Goal: Communication & Community: Answer question/provide support

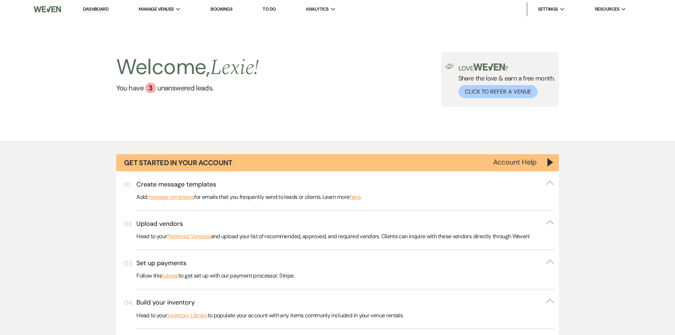
click at [272, 9] on link "To Do" at bounding box center [269, 9] width 13 height 6
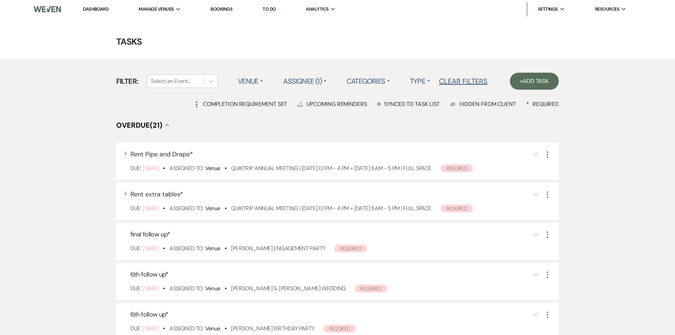
click at [367, 68] on div "Filter: Select an Event... Venue ▲ Assignee (1) ▲ Categories ▲ Type ▲ Clear Fil…" at bounding box center [337, 73] width 443 height 31
click at [365, 83] on label "Categories ▲" at bounding box center [368, 81] width 44 height 13
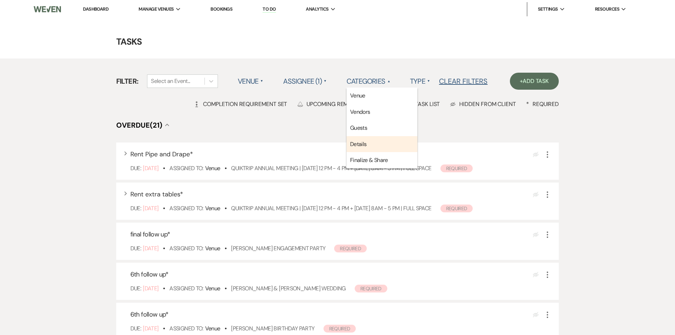
click at [372, 145] on li "Details" at bounding box center [381, 144] width 71 height 16
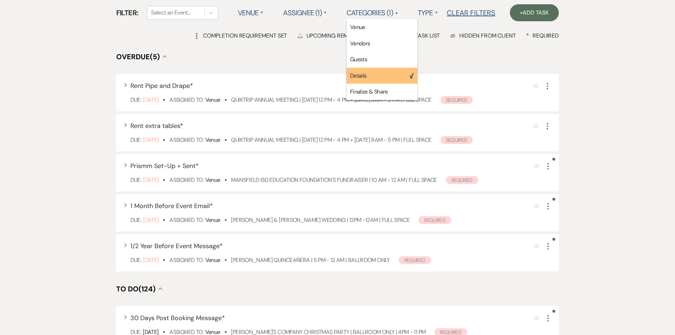
scroll to position [71, 0]
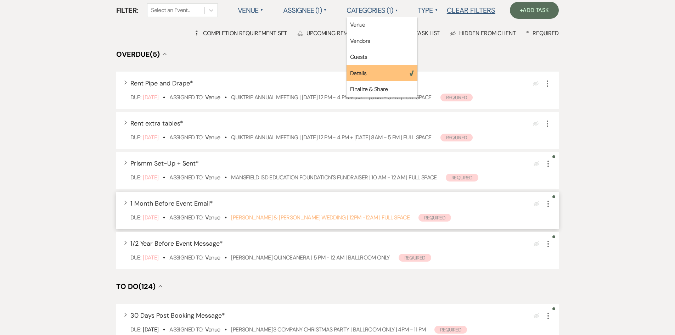
click at [279, 214] on link "[PERSON_NAME] & [PERSON_NAME] Wedding | 12PM -12AM | FULL SPACE" at bounding box center [320, 217] width 179 height 7
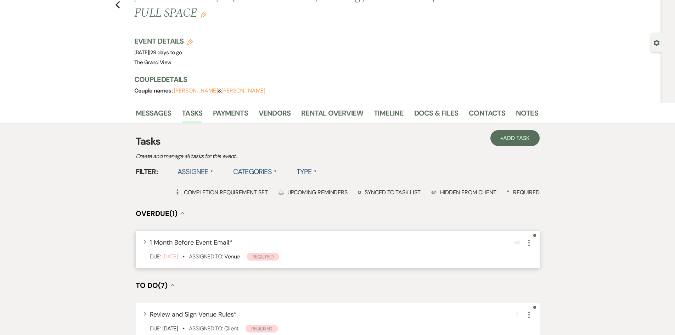
scroll to position [71, 0]
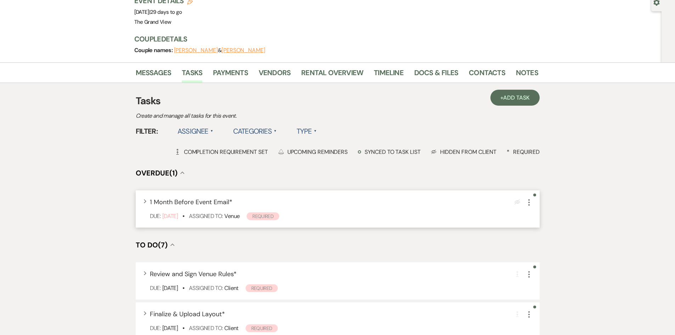
click at [530, 198] on icon "More" at bounding box center [529, 202] width 9 height 9
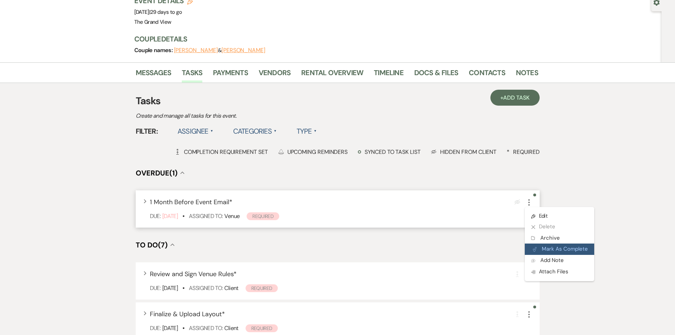
click at [566, 243] on button "Plan Portal Link Mark As Complete" at bounding box center [559, 248] width 69 height 11
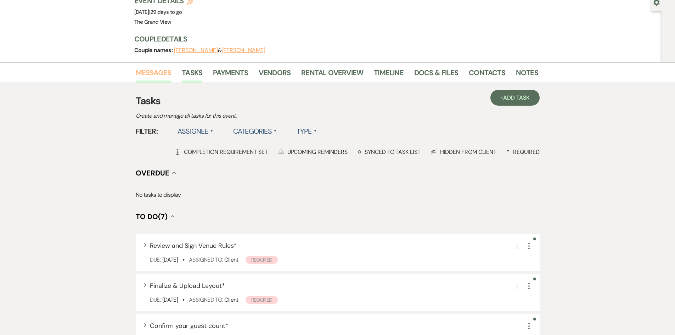
click at [141, 67] on link "Messages" at bounding box center [154, 75] width 36 height 16
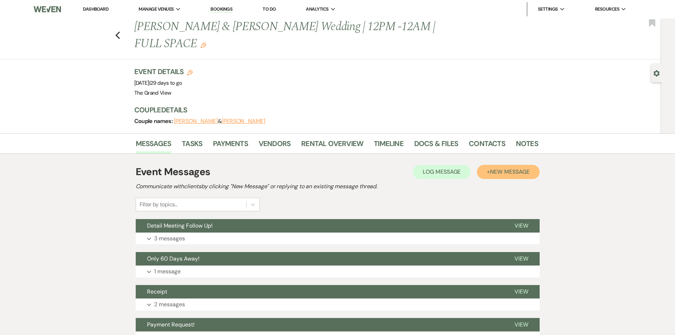
click at [513, 168] on span "New Message" at bounding box center [509, 171] width 39 height 7
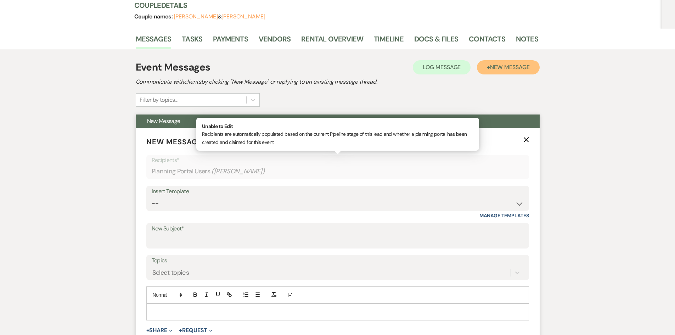
scroll to position [106, 0]
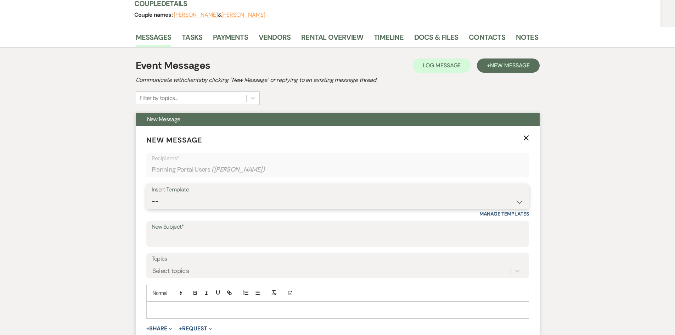
click at [278, 194] on select "-- Weven Planning Portal Introduction (Booked Events) Initial Inquiry Response …" at bounding box center [338, 201] width 372 height 14
click at [243, 192] on div "Insert Template -- Weven Planning Portal Introduction (Booked Events) Initial I…" at bounding box center [337, 200] width 383 height 33
click at [247, 194] on select "-- Weven Planning Portal Introduction (Booked Events) Initial Inquiry Response …" at bounding box center [338, 201] width 372 height 14
select select "5387"
click at [152, 194] on select "-- Weven Planning Portal Introduction (Booked Events) Initial Inquiry Response …" at bounding box center [338, 201] width 372 height 14
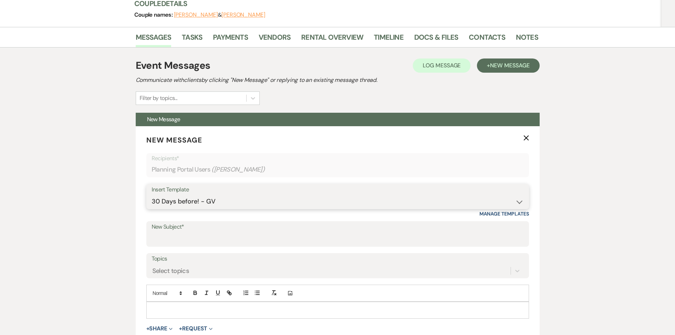
type input "One Month Away - Let's Finalize the Details!"
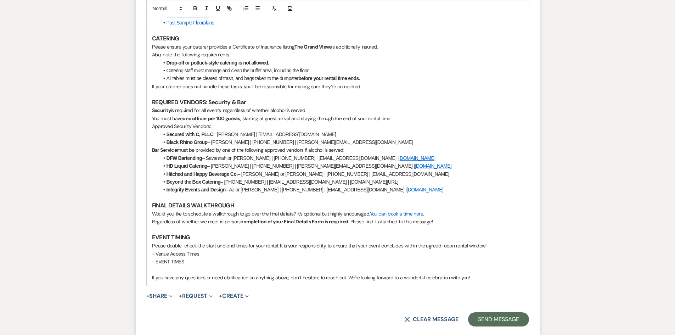
scroll to position [496, 0]
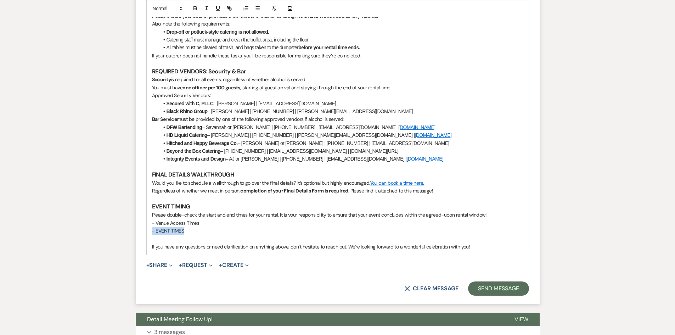
drag, startPoint x: 207, startPoint y: 214, endPoint x: 145, endPoint y: 212, distance: 61.7
click at [145, 212] on form "New Message X Draft saved! Recipients* Planning Portal Users ( Ashley Nourse ) …" at bounding box center [338, 20] width 404 height 568
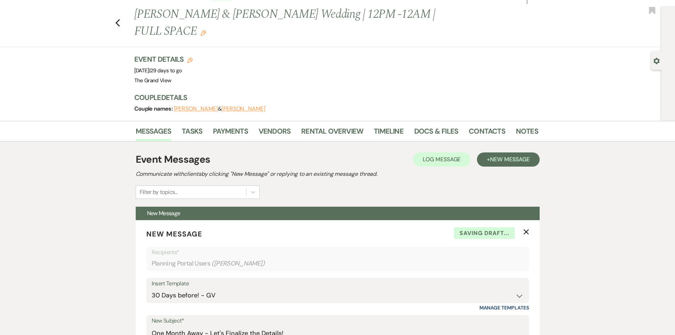
scroll to position [0, 0]
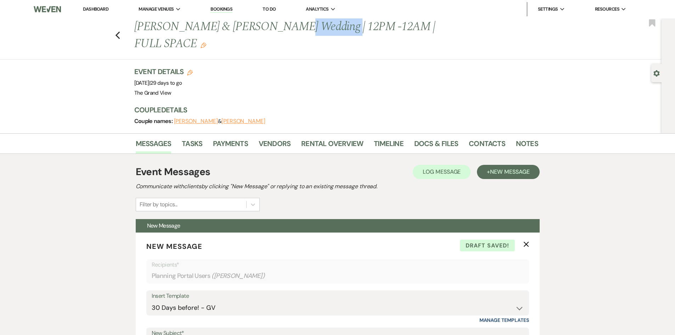
drag, startPoint x: 322, startPoint y: 25, endPoint x: 259, endPoint y: 28, distance: 63.9
click at [259, 28] on h1 "Nourse & Bluitt's Wedding | 12PM -12AM | FULL SPACE Edit" at bounding box center [292, 35] width 317 height 34
copy h1 "12PM -12AM"
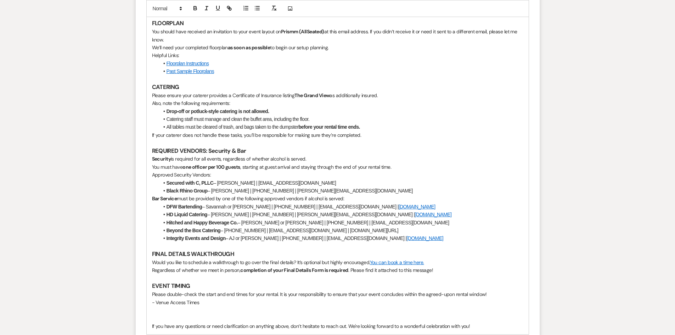
scroll to position [496, 0]
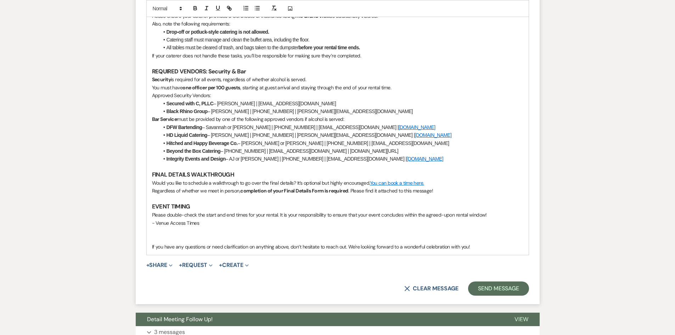
click at [210, 219] on p "- Venue Access Times" at bounding box center [337, 223] width 371 height 8
click at [502, 281] on button "Send Message" at bounding box center [498, 288] width 61 height 14
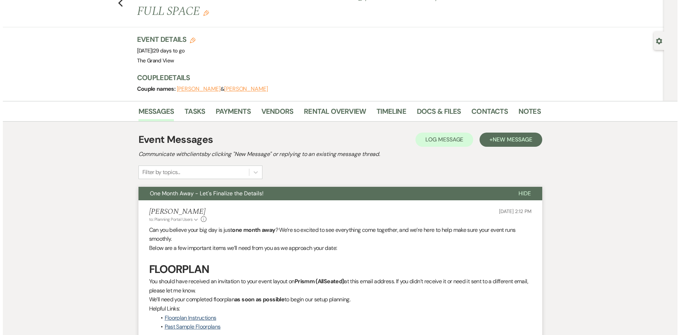
scroll to position [0, 0]
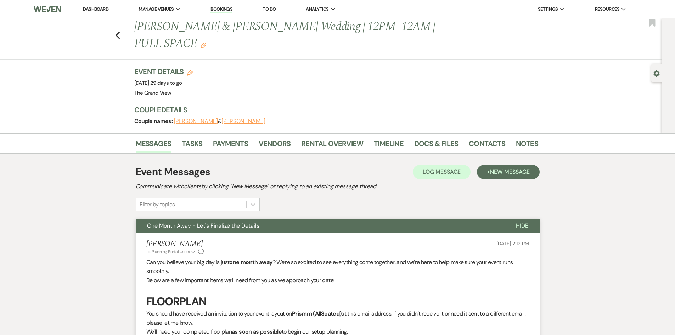
click at [274, 12] on li "To Do" at bounding box center [269, 9] width 20 height 14
click at [271, 10] on link "To Do" at bounding box center [269, 9] width 13 height 6
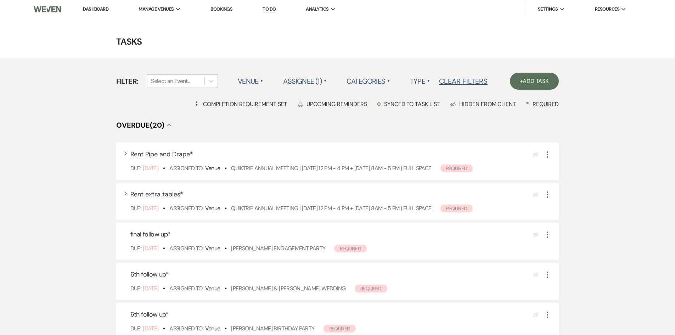
click at [370, 81] on label "Categories ▲" at bounding box center [368, 81] width 44 height 13
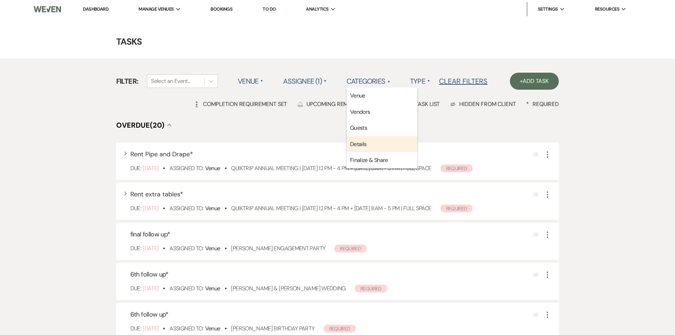
click at [383, 138] on li "Details" at bounding box center [381, 144] width 71 height 16
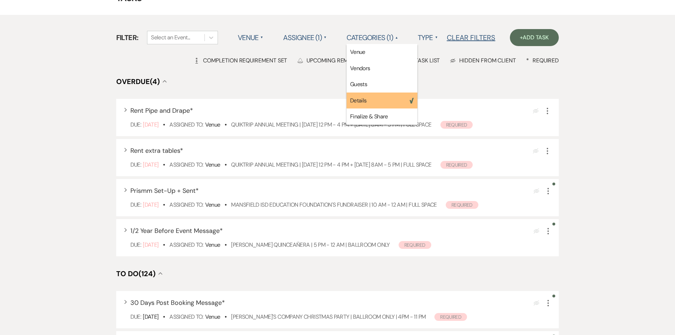
scroll to position [106, 0]
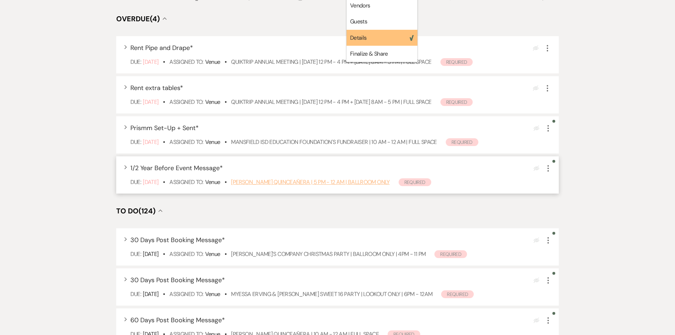
click at [269, 182] on link "[PERSON_NAME] Quinceañera | 5 PM - 12 AM | Ballroom ONLY" at bounding box center [310, 181] width 158 height 7
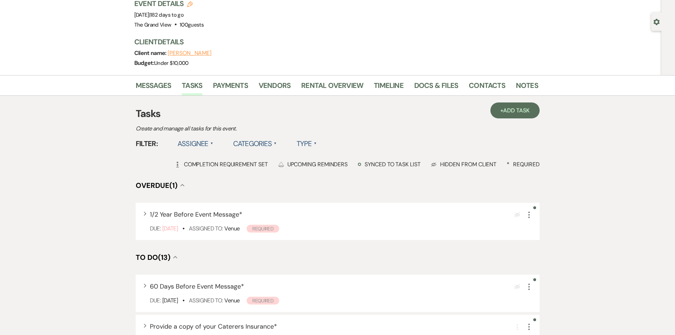
scroll to position [106, 0]
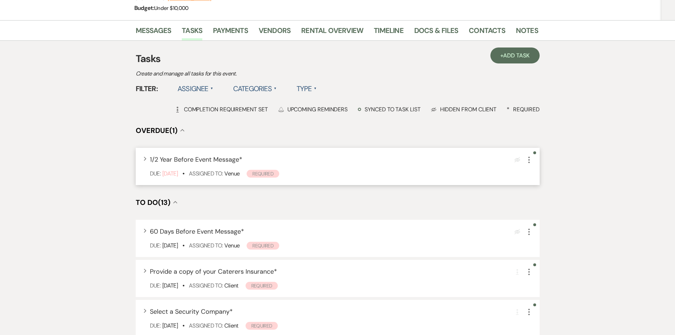
click at [528, 160] on use "button" at bounding box center [528, 160] width 1 height 6
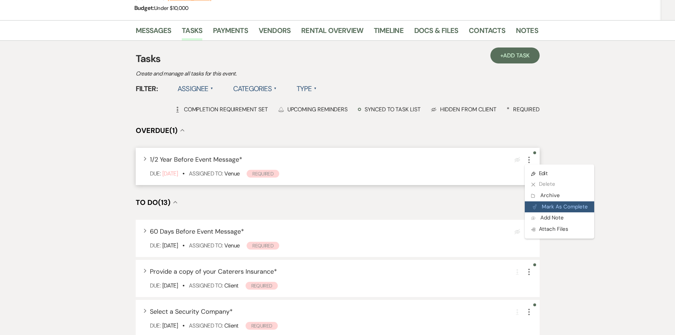
click at [545, 207] on button "Plan Portal Link Mark As Complete" at bounding box center [559, 206] width 69 height 11
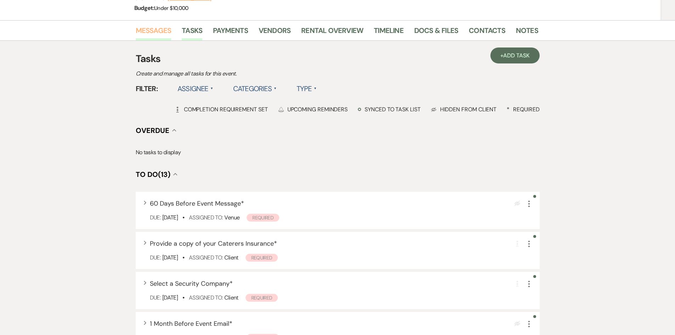
click at [156, 35] on link "Messages" at bounding box center [154, 33] width 36 height 16
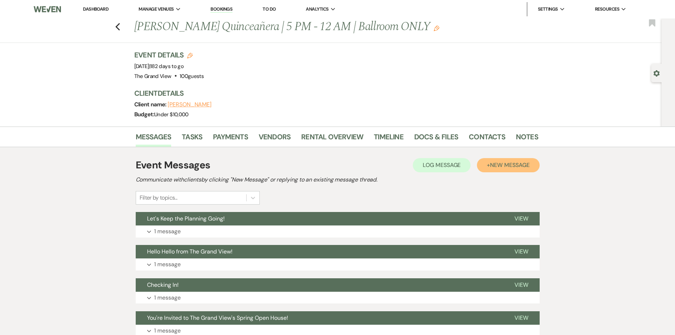
click at [508, 163] on span "New Message" at bounding box center [509, 164] width 39 height 7
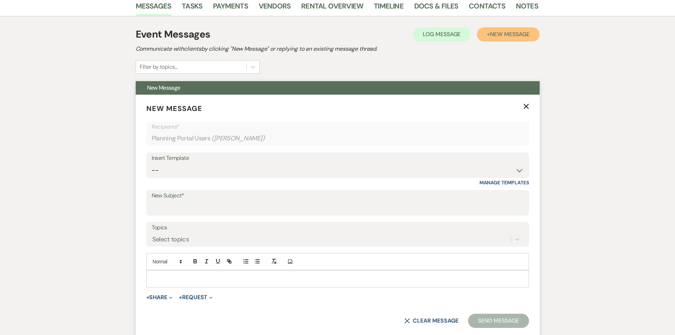
scroll to position [142, 0]
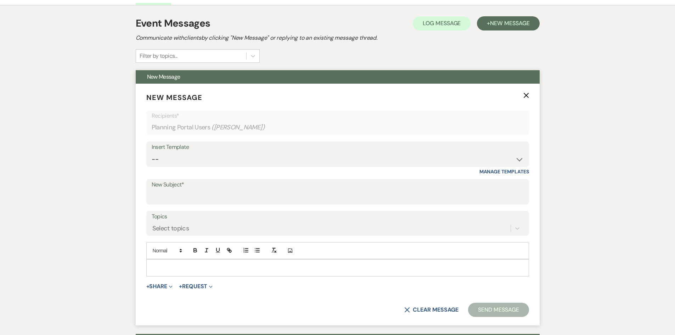
click at [290, 149] on div "Insert Template" at bounding box center [338, 147] width 372 height 10
click at [281, 168] on div "Insert Template -- Weven Planning Portal Introduction (Booked Events) Initial I…" at bounding box center [337, 157] width 383 height 33
click at [281, 162] on select "-- Weven Planning Portal Introduction (Booked Events) Initial Inquiry Response …" at bounding box center [338, 159] width 372 height 14
select select "5619"
click at [152, 152] on select "-- Weven Planning Portal Introduction (Booked Events) Initial Inquiry Response …" at bounding box center [338, 159] width 372 height 14
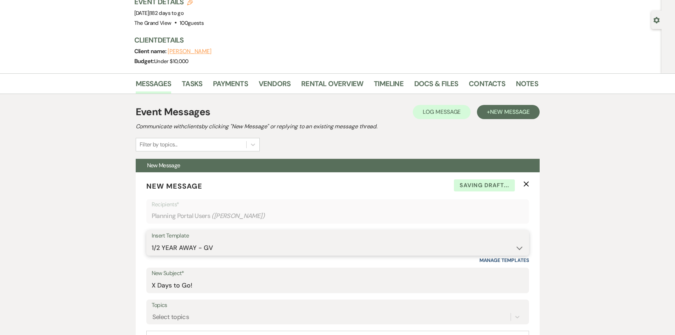
scroll to position [0, 0]
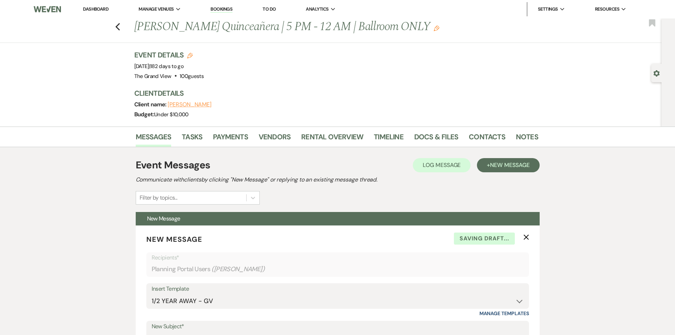
click at [184, 64] on span "182 days to go" at bounding box center [166, 66] width 33 height 7
copy span "182"
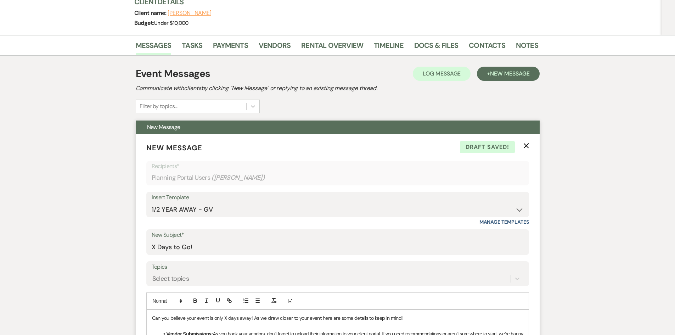
scroll to position [177, 0]
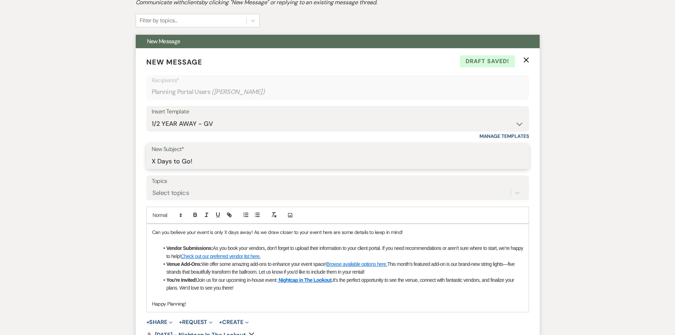
click at [152, 160] on input "X Days to Go!" at bounding box center [338, 161] width 372 height 14
paste input "182"
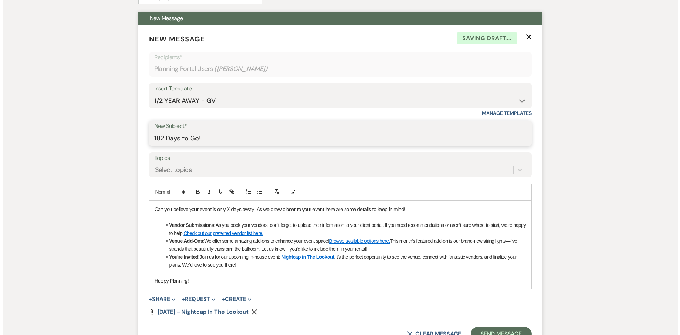
scroll to position [213, 0]
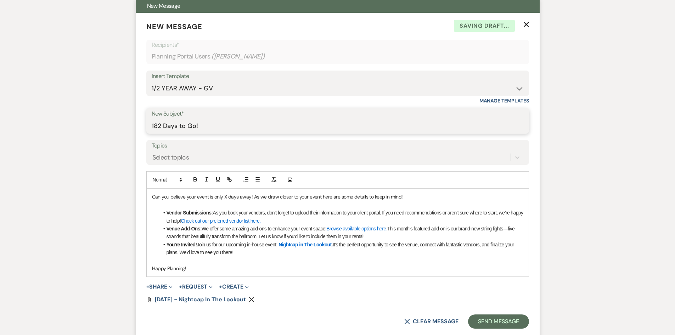
type input "182 Days to Go!"
click at [224, 198] on p "Can you believe your event is only X days away! As we draw closer to your event…" at bounding box center [337, 197] width 371 height 8
drag, startPoint x: 267, startPoint y: 254, endPoint x: 152, endPoint y: 241, distance: 115.5
click at [152, 241] on div "Can you believe your event is only 182 days away! As we draw closer to your eve…" at bounding box center [338, 232] width 382 height 88
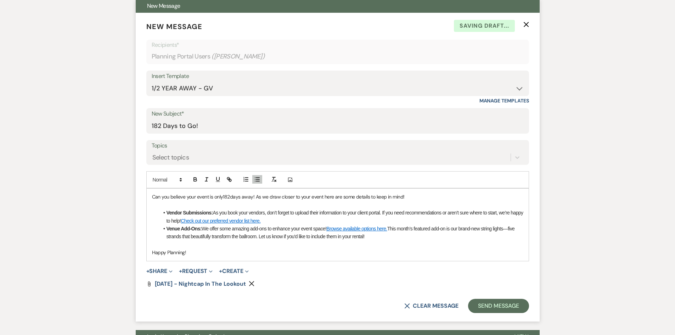
click at [252, 285] on icon "Remove" at bounding box center [252, 284] width 6 height 6
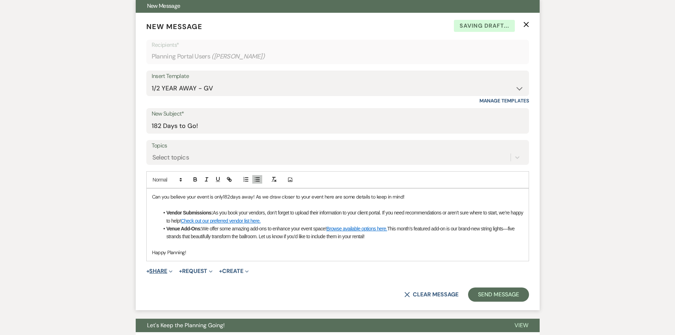
click at [163, 268] on button "+ Share Expand" at bounding box center [159, 271] width 27 height 6
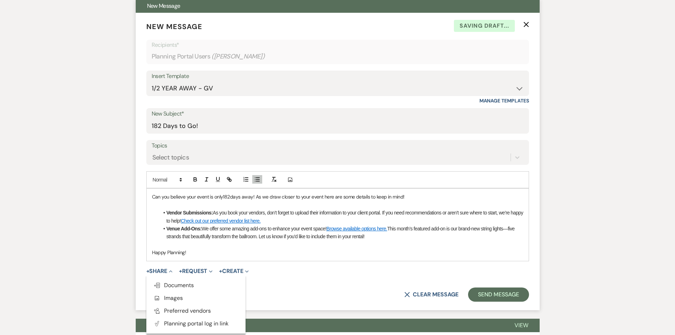
click at [186, 276] on ul "Doc Upload Documents Add Photo Images Pref Vendors Preferred vendors Plan Porta…" at bounding box center [195, 304] width 99 height 58
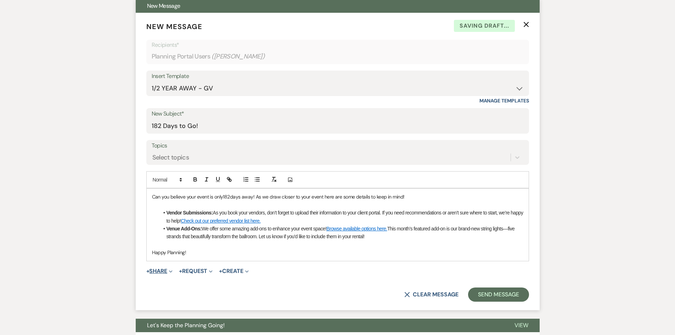
click at [157, 270] on button "+ Share Expand" at bounding box center [159, 271] width 27 height 6
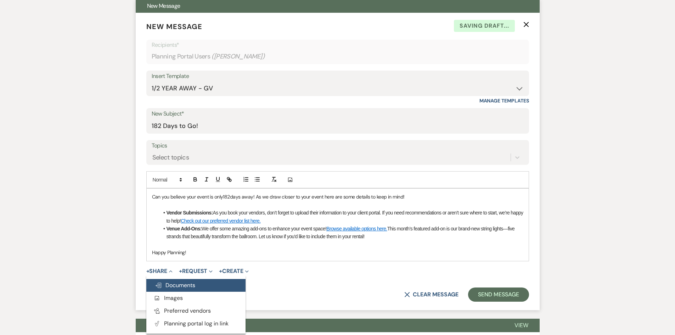
click at [184, 288] on span "Doc Upload Documents" at bounding box center [175, 284] width 40 height 7
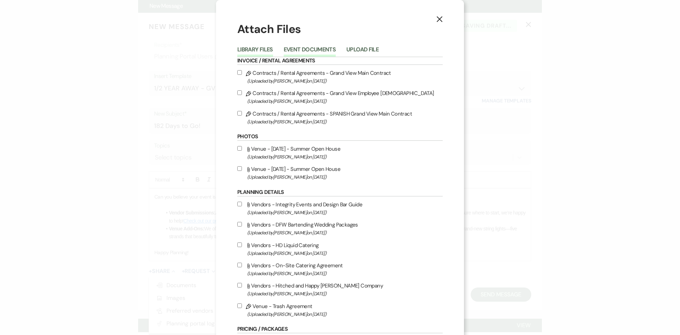
click at [315, 47] on button "Event Documents" at bounding box center [310, 52] width 52 height 10
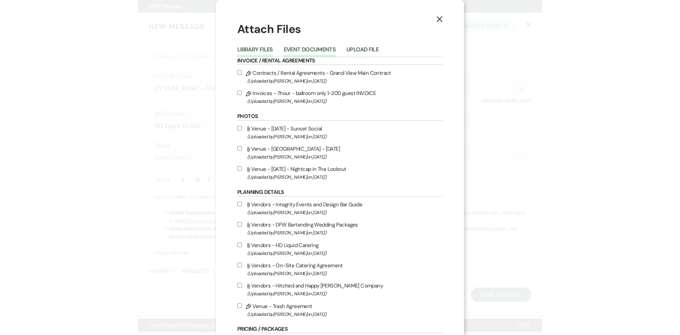
click at [261, 47] on button "Library Files" at bounding box center [255, 52] width 36 height 10
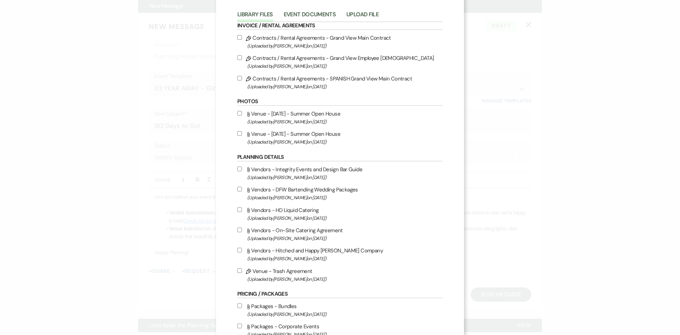
scroll to position [16, 0]
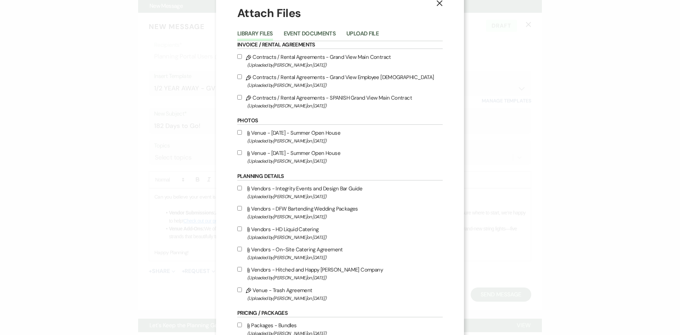
click at [238, 133] on input "Attach File Venue - Aug 17 - Summer Open House (Uploaded by Chelsea Needham on …" at bounding box center [239, 132] width 5 height 5
checkbox input "true"
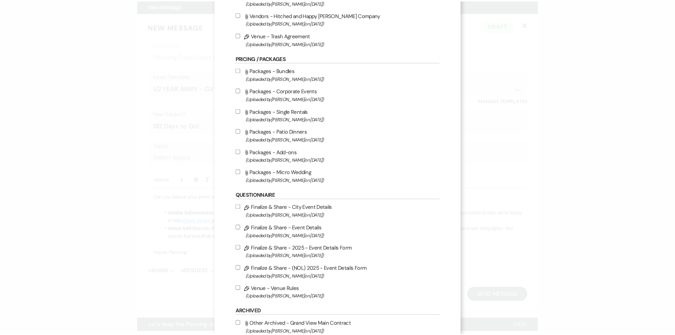
scroll to position [335, 0]
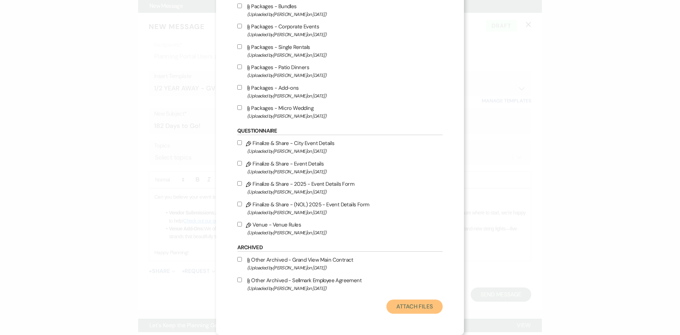
click at [426, 308] on button "Attach Files" at bounding box center [414, 306] width 56 height 14
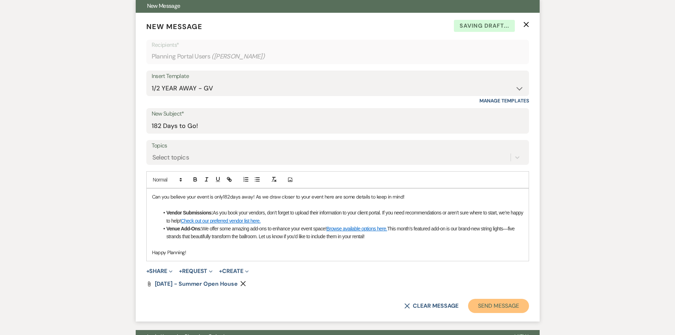
click at [485, 302] on button "Send Message" at bounding box center [498, 306] width 61 height 14
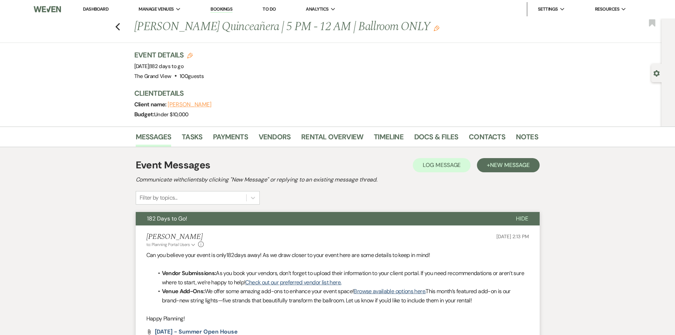
click at [105, 12] on li "Dashboard" at bounding box center [95, 9] width 33 height 14
click at [271, 7] on link "To Do" at bounding box center [269, 9] width 13 height 6
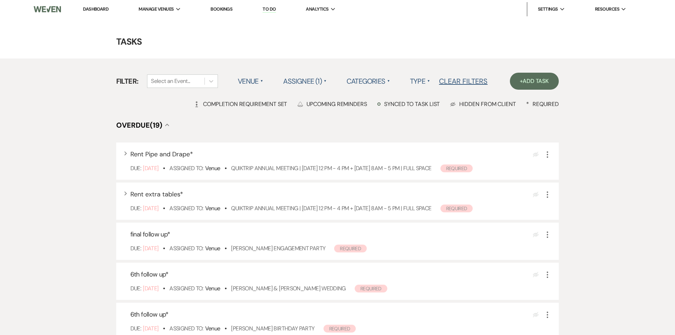
click at [356, 82] on label "Categories ▲" at bounding box center [368, 81] width 44 height 13
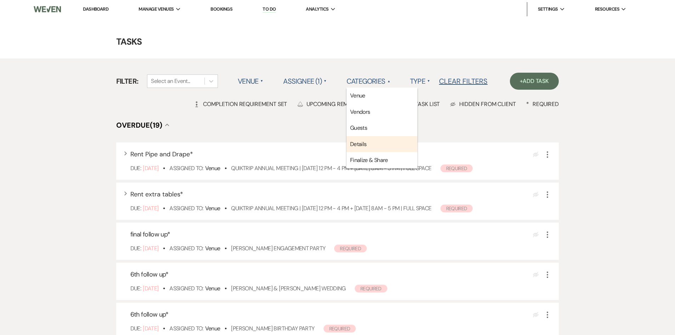
click at [375, 142] on li "Details" at bounding box center [381, 144] width 71 height 16
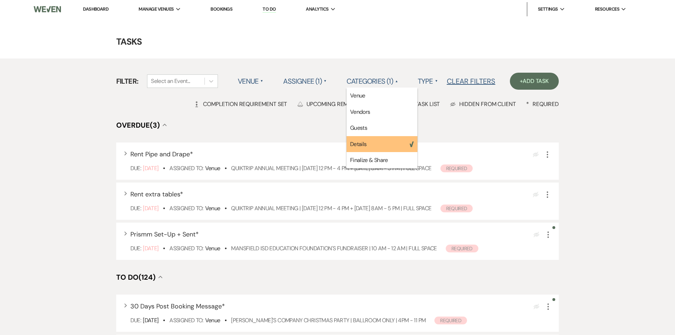
click at [102, 12] on link "Dashboard" at bounding box center [96, 9] width 26 height 6
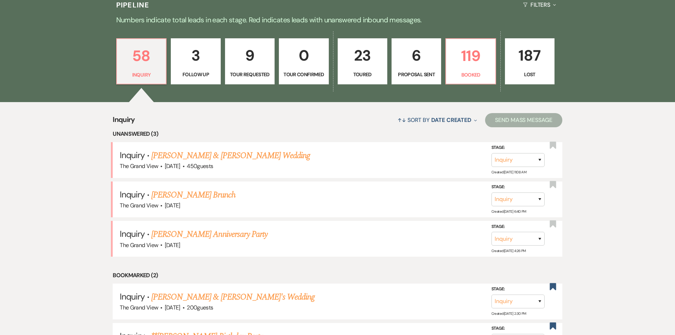
scroll to position [496, 0]
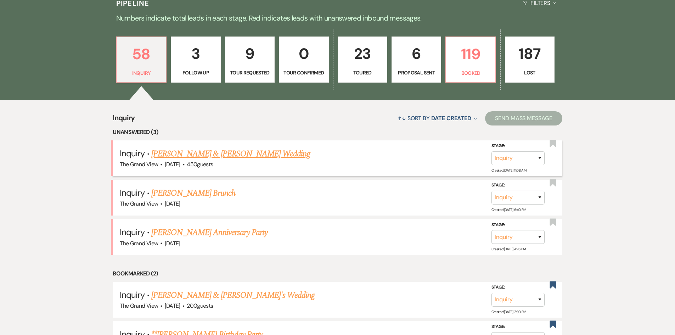
click at [163, 156] on link "Sergio Meza & Arianna Manhard's Wedding" at bounding box center [230, 153] width 159 height 13
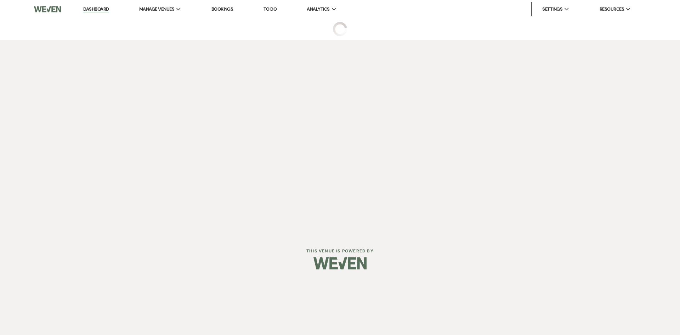
select select "5"
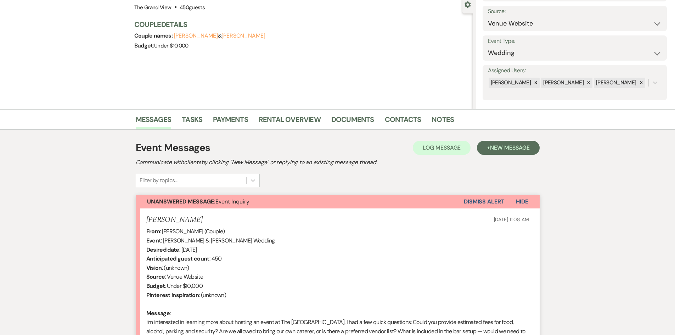
scroll to position [171, 0]
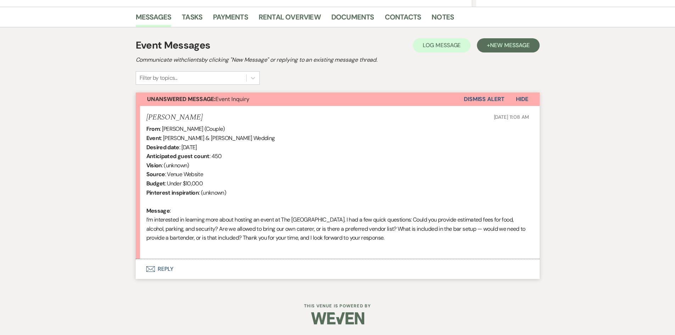
drag, startPoint x: 220, startPoint y: 145, endPoint x: 186, endPoint y: 143, distance: 34.0
click at [186, 143] on div "From : Arianna Manhard (Couple) Event : Sergio Meza & Arianna Manhard's Wedding…" at bounding box center [337, 187] width 383 height 127
click at [255, 135] on div "From : Arianna Manhard (Couple) Event : Sergio Meza & Arianna Manhard's Wedding…" at bounding box center [337, 187] width 383 height 127
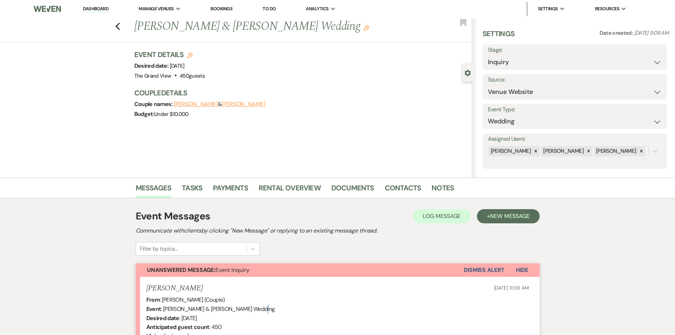
scroll to position [0, 0]
click at [100, 13] on li "Dashboard" at bounding box center [95, 9] width 33 height 14
click at [103, 9] on link "Dashboard" at bounding box center [96, 9] width 26 height 7
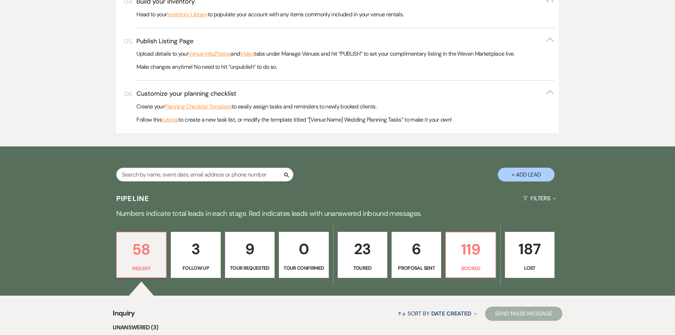
scroll to position [390, 0]
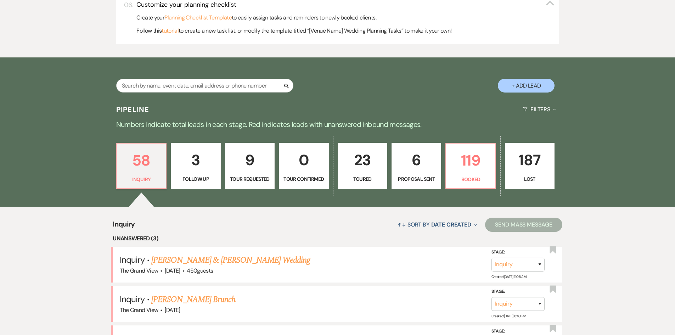
click at [474, 142] on div "58 Inquiry 3 Follow Up 9 Tour Requested 0 Tour Confirmed 23 Toured 6 Proposal S…" at bounding box center [338, 170] width 510 height 72
click at [476, 154] on p "119" at bounding box center [470, 160] width 40 height 24
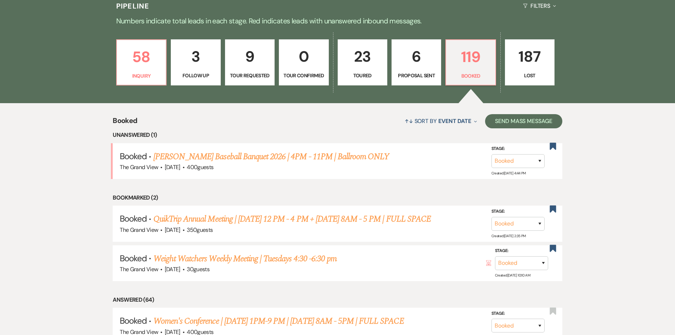
scroll to position [531, 0]
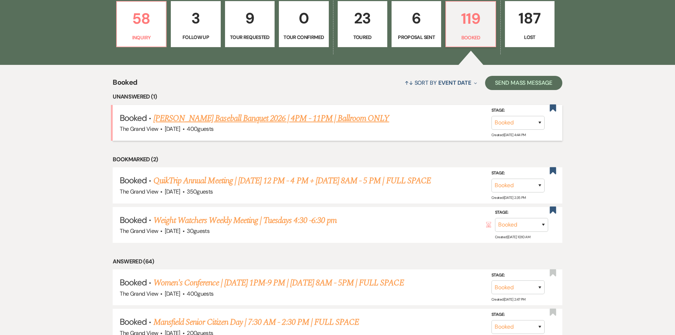
click at [290, 125] on div "The Grand View · Apr 27, 2026 · 400 guests" at bounding box center [337, 128] width 435 height 9
click at [273, 116] on link "Martin HS Baseball Banquet 2026 | 4PM - 11PM | Ballroom ONLY" at bounding box center [271, 118] width 236 height 13
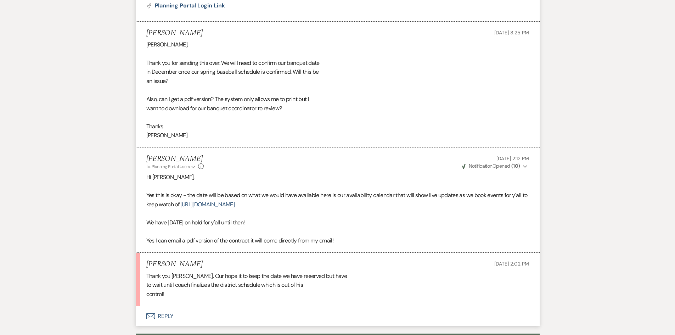
scroll to position [531, 0]
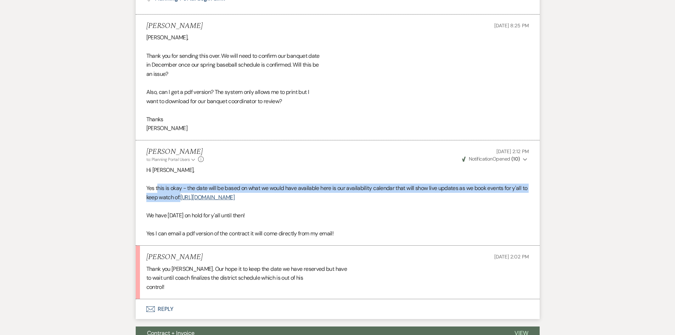
drag, startPoint x: 193, startPoint y: 176, endPoint x: 158, endPoint y: 174, distance: 35.5
click at [158, 184] on p "Yes this is okay - the date will be based on what we would have available here …" at bounding box center [337, 193] width 383 height 18
click at [166, 184] on p "Yes this is okay - the date will be based on what we would have available here …" at bounding box center [337, 193] width 383 height 18
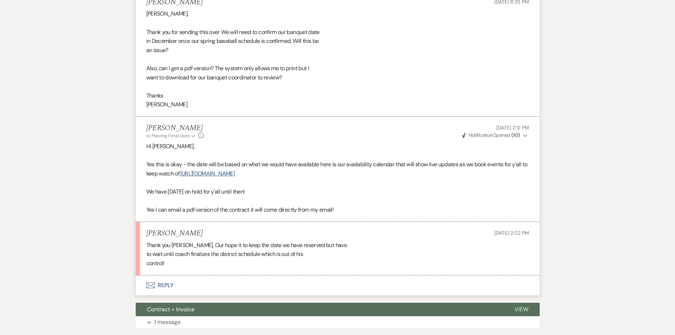
scroll to position [567, 0]
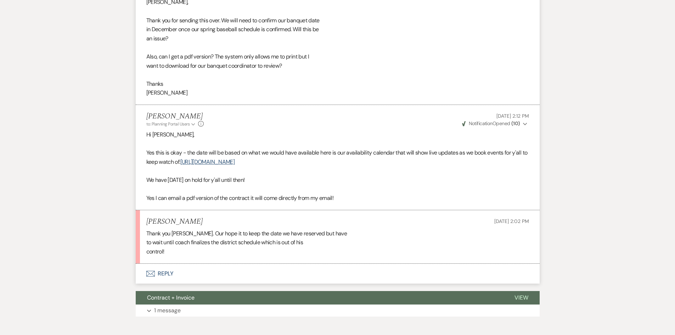
click at [197, 255] on div "Thank you Chelsea. Our hope it to keep the date we have reserved but have to wa…" at bounding box center [337, 242] width 383 height 27
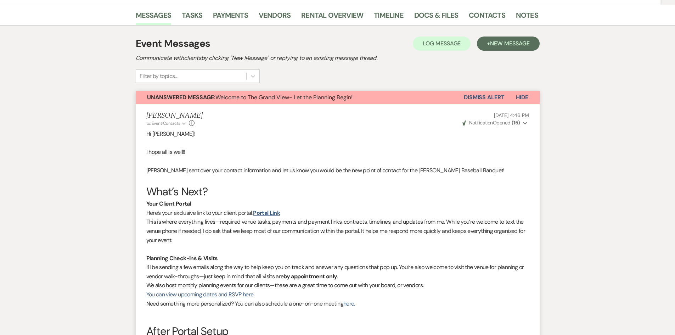
scroll to position [0, 0]
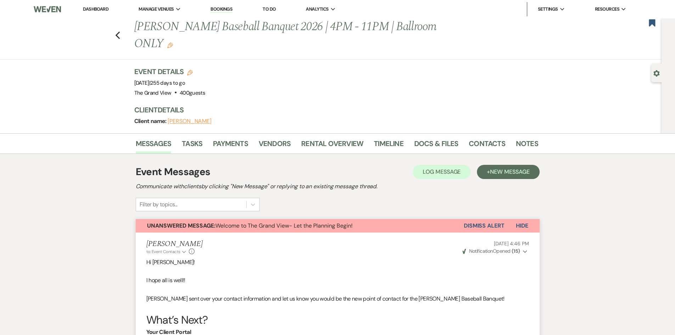
click at [109, 9] on li "Dashboard" at bounding box center [95, 9] width 33 height 14
click at [99, 9] on link "Dashboard" at bounding box center [96, 9] width 26 height 6
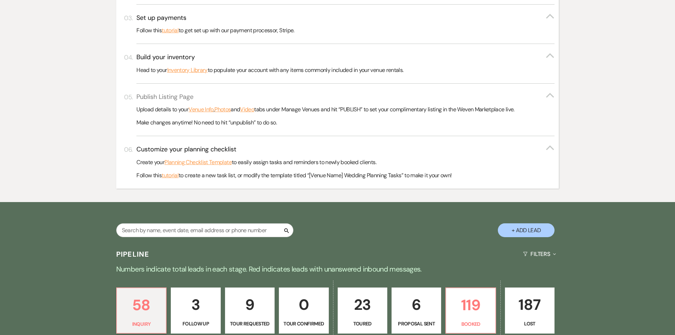
scroll to position [390, 0]
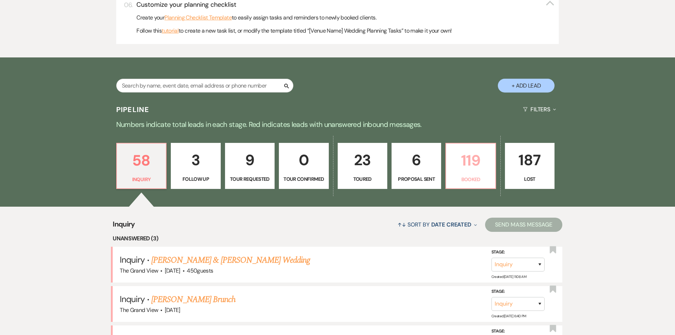
click at [476, 148] on link "119 Booked" at bounding box center [470, 166] width 50 height 46
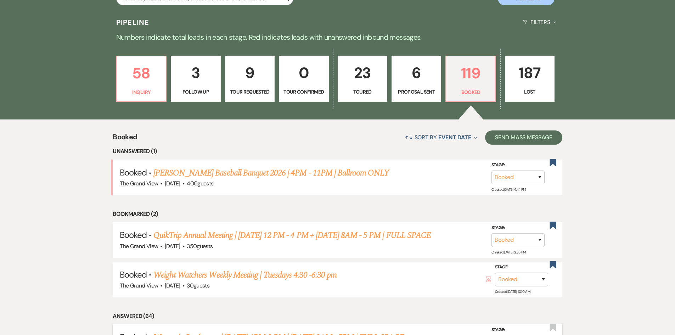
scroll to position [567, 0]
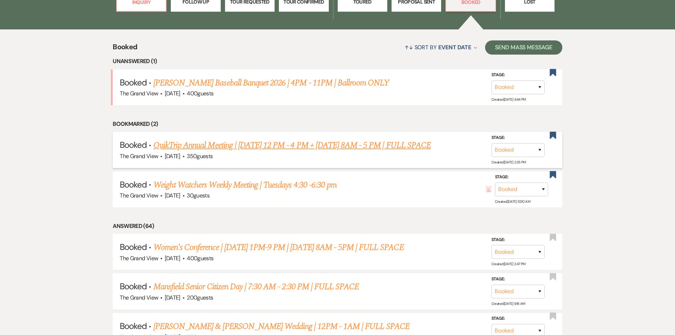
click at [262, 146] on link "QuikTrip Annual Meeting | [DATE] 12 PM - 4 PM + [DATE] 8AM - 5 PM | FULL SPACE" at bounding box center [291, 145] width 277 height 13
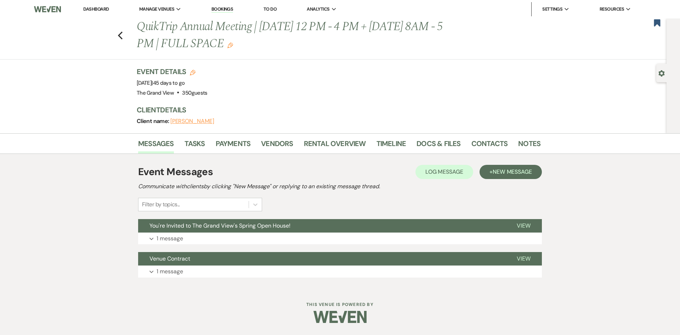
click at [366, 166] on div "Event Messages Log Log Message + New Message Communicate with clients by clicki…" at bounding box center [340, 221] width 404 height 120
drag, startPoint x: 132, startPoint y: 54, endPoint x: 141, endPoint y: 51, distance: 9.2
click at [134, 52] on div "Previous QuikTrip Annual Meeting | 9/28 12 PM - 4 PM + 9/29 8AM - 5 PM | FULL S…" at bounding box center [331, 38] width 670 height 41
click at [94, 12] on link "Dashboard" at bounding box center [96, 9] width 26 height 6
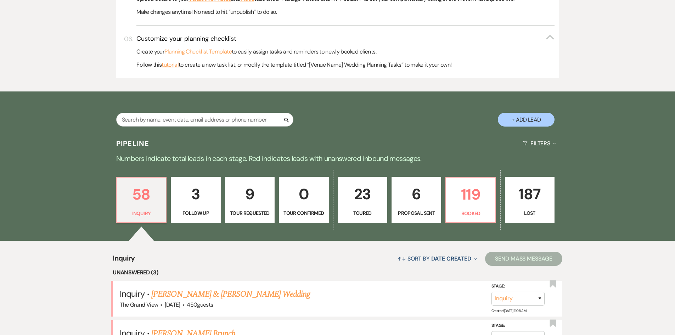
scroll to position [496, 0]
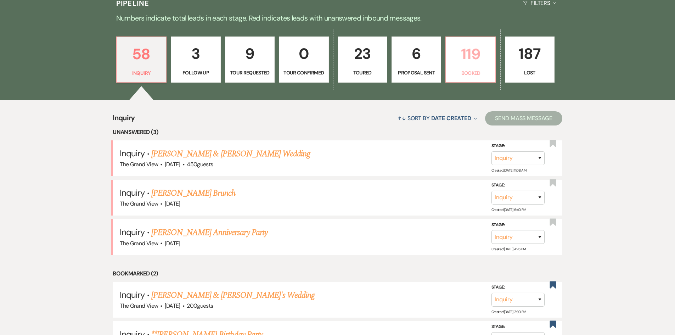
click at [456, 67] on link "119 Booked" at bounding box center [470, 59] width 50 height 46
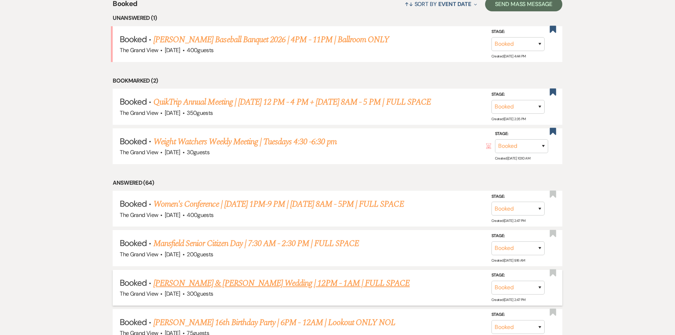
scroll to position [709, 0]
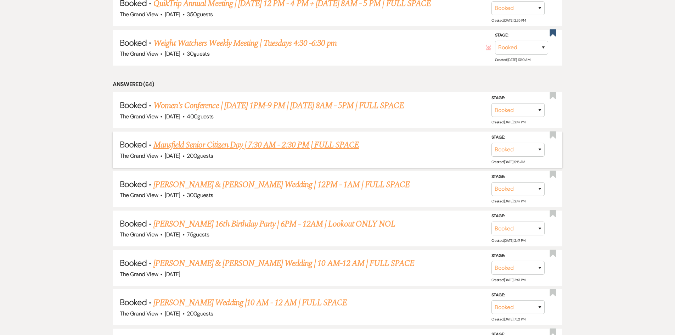
click at [199, 140] on link "Mansfield Senior Citizen Day | 7:30 AM - 2:30 PM | FULL SPACE" at bounding box center [255, 145] width 205 height 13
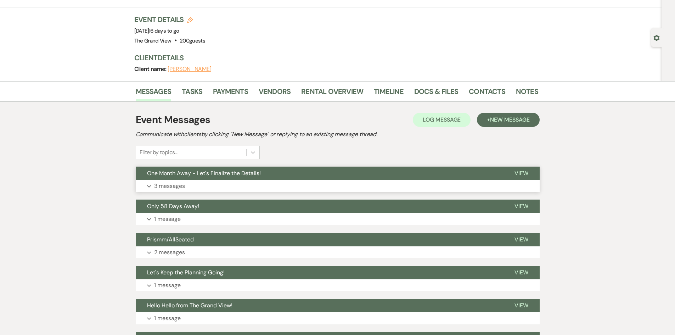
click at [209, 187] on button "Expand 3 messages" at bounding box center [338, 186] width 404 height 12
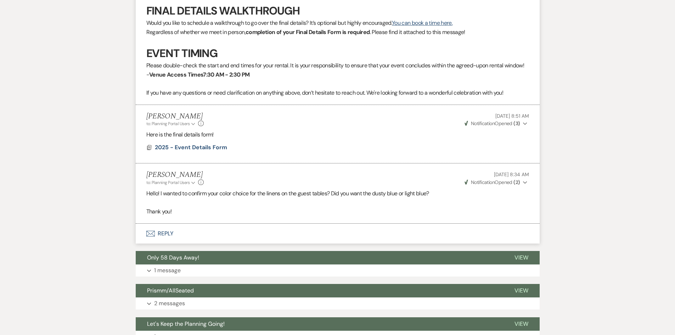
scroll to position [539, 0]
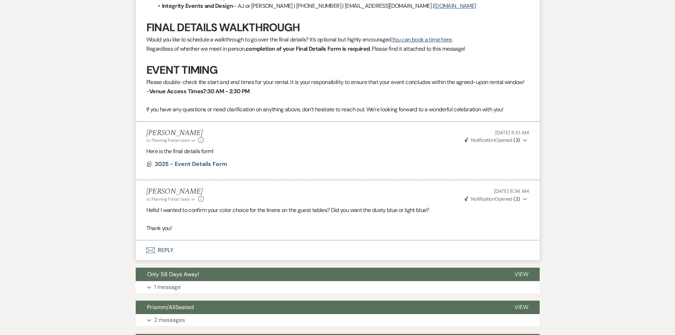
click at [507, 199] on span "Weven Check Notification Opened ( 2 )" at bounding box center [492, 199] width 56 height 6
click at [432, 228] on p "Thank you!" at bounding box center [337, 228] width 383 height 9
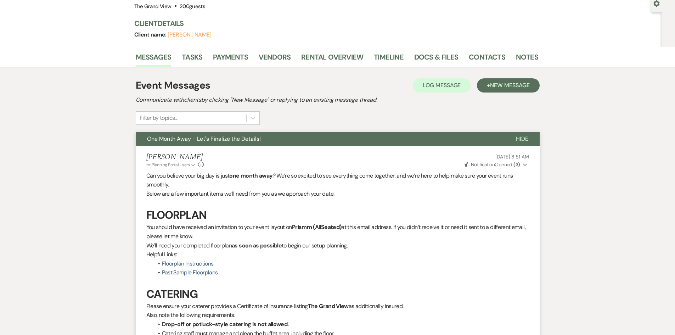
scroll to position [177, 0]
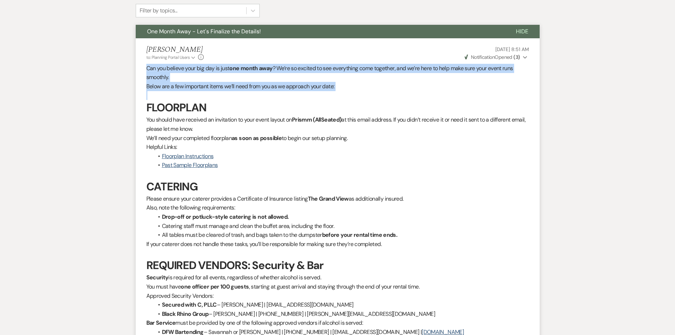
drag, startPoint x: 145, startPoint y: 69, endPoint x: 367, endPoint y: 102, distance: 224.2
click at [361, 94] on li "Lexie Dunn to: Planning Portal Users Expand Info Jul 21, 2025, 8:51 AM Weven Ch…" at bounding box center [338, 260] width 404 height 445
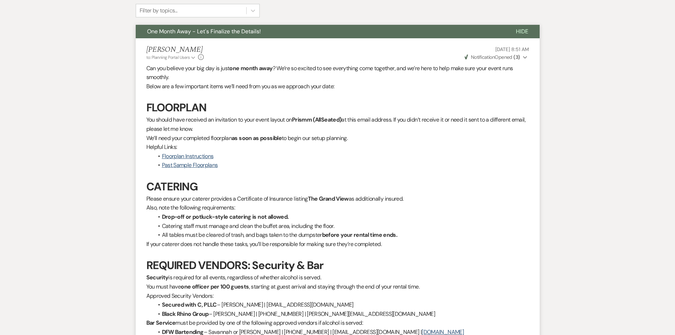
click at [367, 103] on h3 "FLOORPLAN" at bounding box center [337, 107] width 383 height 15
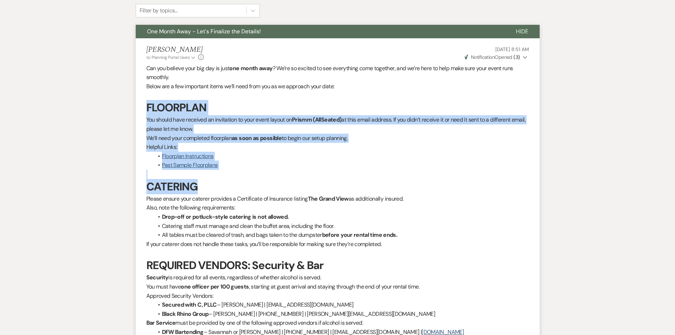
drag, startPoint x: 145, startPoint y: 107, endPoint x: 372, endPoint y: 190, distance: 242.5
click at [282, 184] on li "Lexie Dunn to: Planning Portal Users Expand Info Jul 21, 2025, 8:51 AM Weven Ch…" at bounding box center [338, 260] width 404 height 445
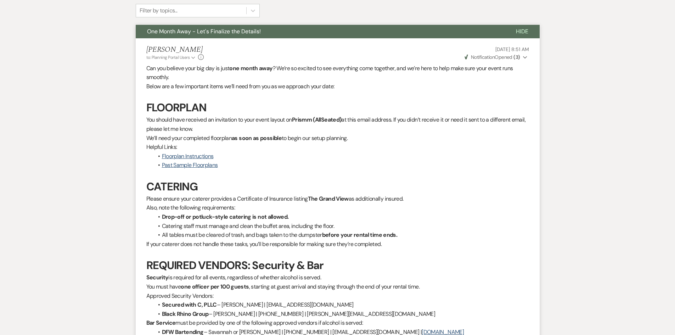
click at [407, 194] on p "Please ensure your caterer provides a Certificate of Insurance listing The Gran…" at bounding box center [337, 198] width 383 height 9
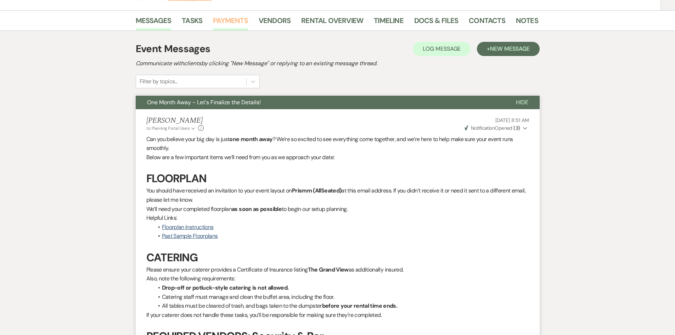
scroll to position [0, 0]
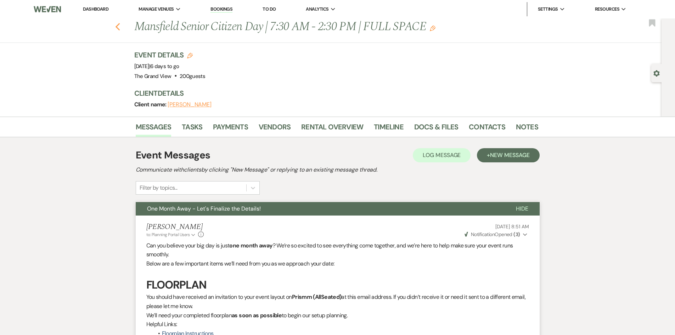
click at [119, 24] on icon "Previous" at bounding box center [117, 27] width 5 height 9
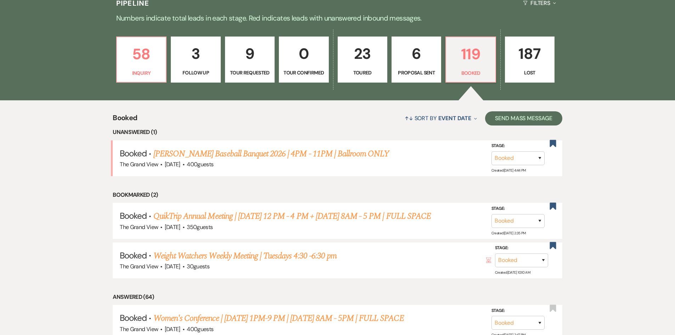
scroll to position [354, 0]
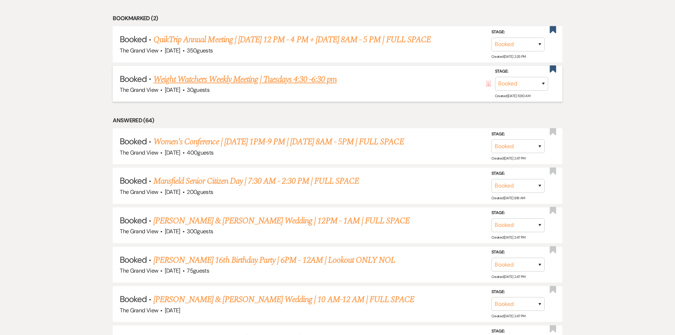
scroll to position [531, 0]
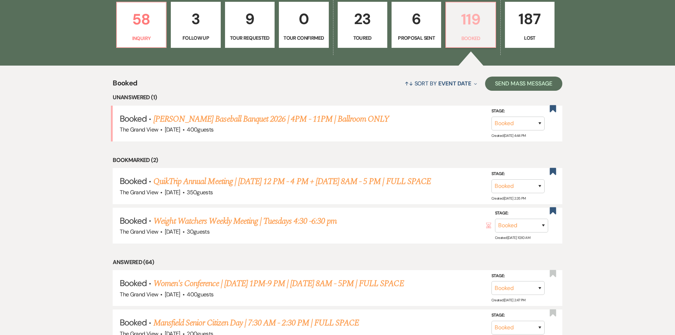
click at [456, 41] on p "Booked" at bounding box center [470, 38] width 40 height 8
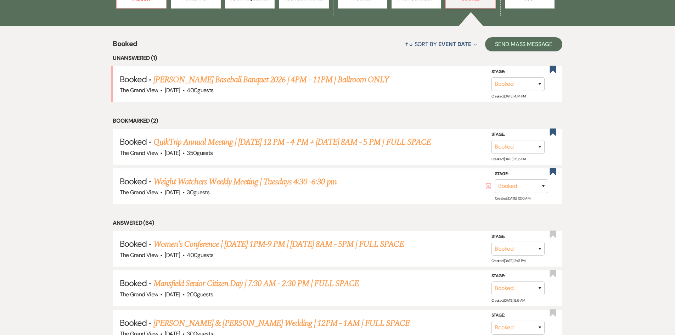
scroll to position [637, 0]
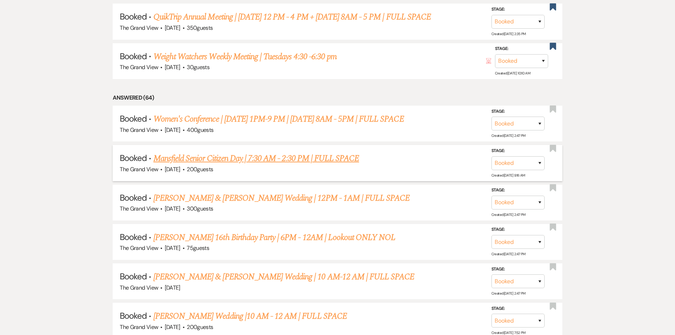
scroll to position [708, 0]
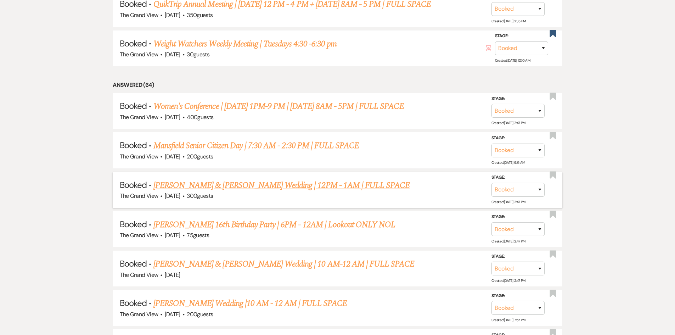
click at [250, 181] on link "[PERSON_NAME] & [PERSON_NAME] Wedding | 12PM - 1AM | FULL SPACE" at bounding box center [281, 185] width 256 height 13
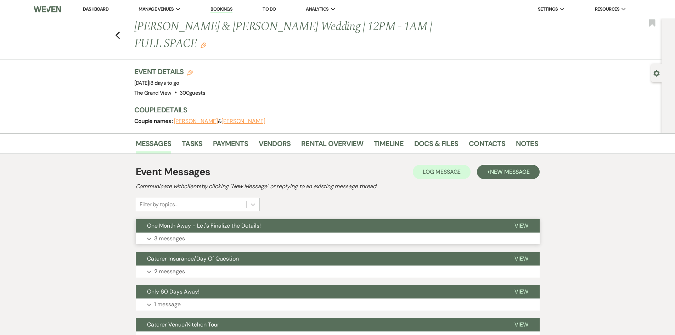
click at [266, 232] on button "Expand 3 messages" at bounding box center [338, 238] width 404 height 12
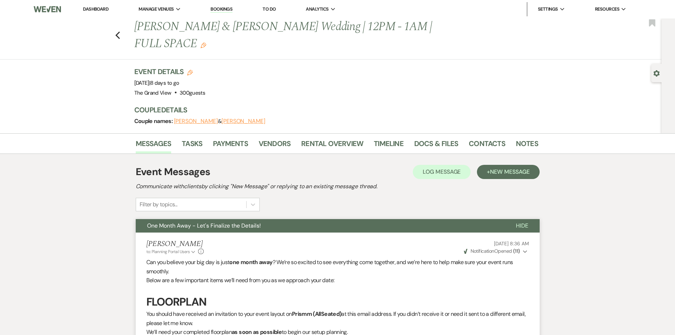
scroll to position [35, 0]
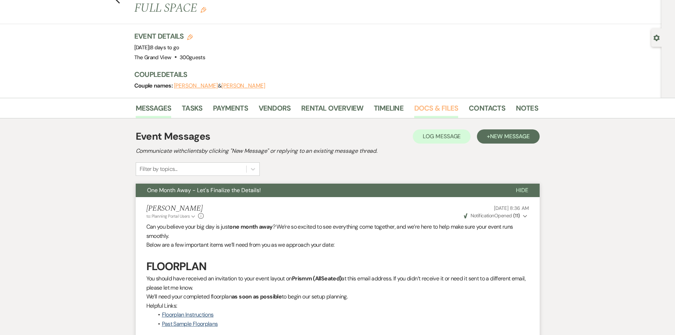
click at [438, 102] on link "Docs & Files" at bounding box center [436, 110] width 44 height 16
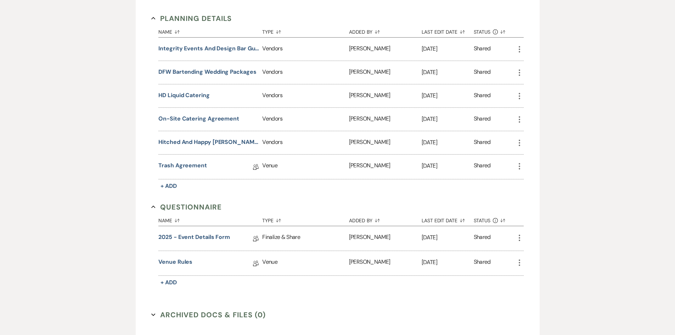
scroll to position [540, 0]
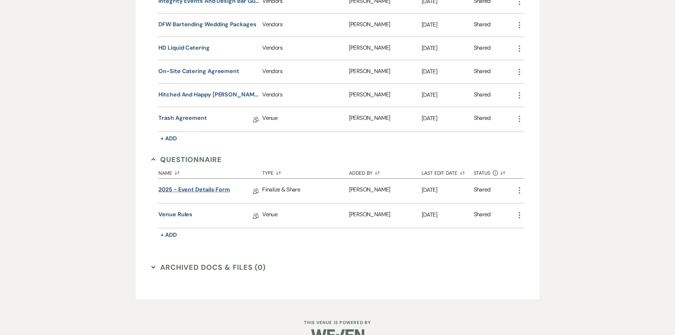
click at [183, 185] on link "2025 - Event Details Form" at bounding box center [194, 190] width 72 height 11
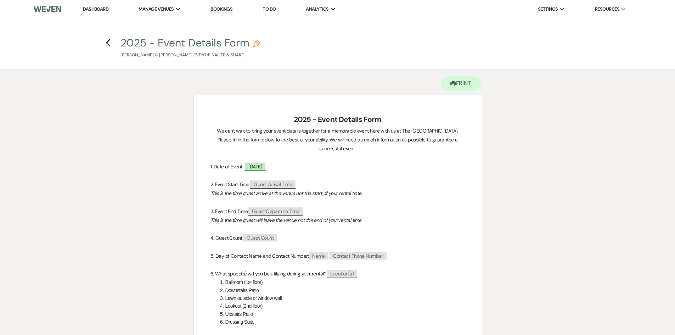
click at [95, 6] on li "Dashboard" at bounding box center [95, 9] width 33 height 14
click at [97, 12] on link "Dashboard" at bounding box center [96, 9] width 26 height 6
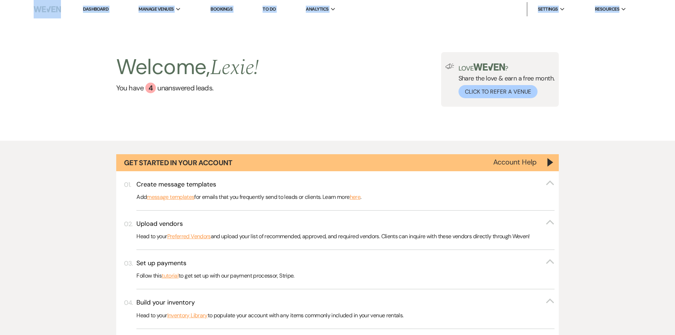
click at [311, 77] on div "Welcome, [PERSON_NAME] ! You have 4 unanswered lead s . Love ? Share the love &…" at bounding box center [338, 79] width 510 height 55
click at [330, 75] on div "Welcome, [PERSON_NAME] ! You have 4 unanswered lead s . Love ? Share the love &…" at bounding box center [338, 79] width 510 height 55
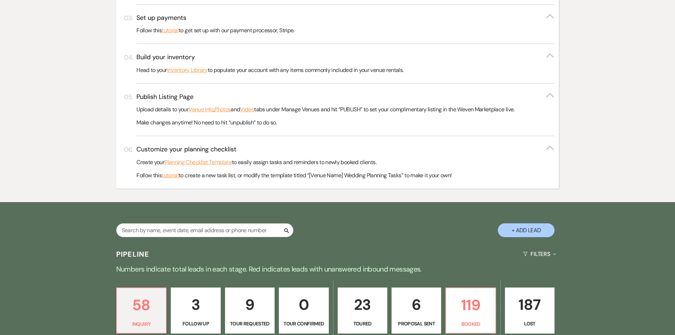
scroll to position [390, 0]
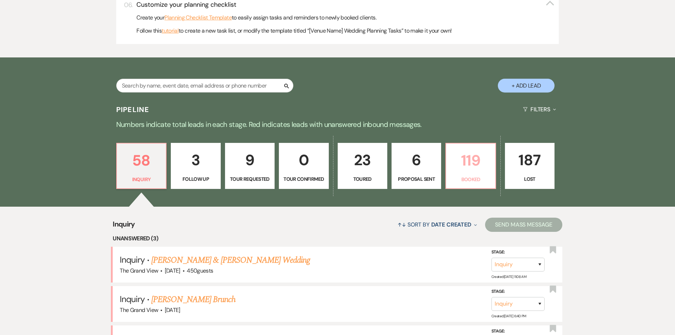
click at [462, 157] on p "119" at bounding box center [470, 160] width 40 height 24
